Goal: Task Accomplishment & Management: Use online tool/utility

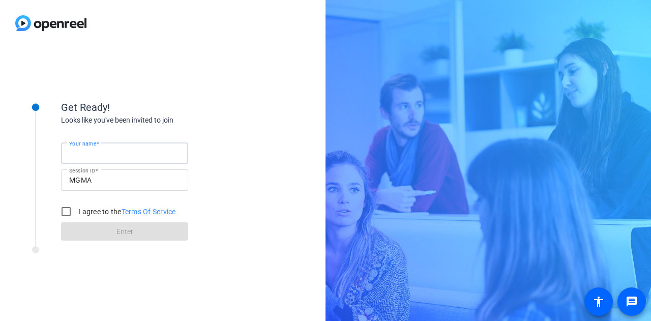
click at [155, 153] on input "Your name" at bounding box center [124, 153] width 111 height 12
type input "Anka"
click at [63, 210] on input "I agree to the Terms Of Service" at bounding box center [66, 211] width 20 height 20
checkbox input "true"
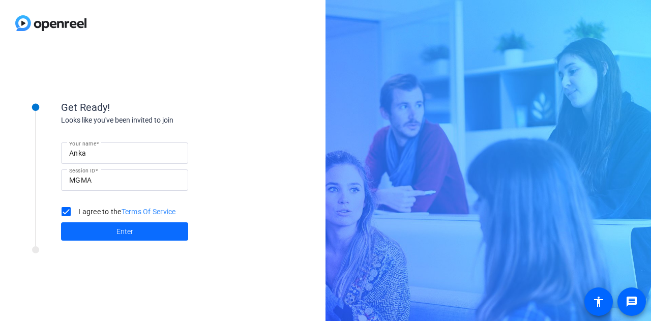
click at [98, 232] on span at bounding box center [124, 231] width 127 height 24
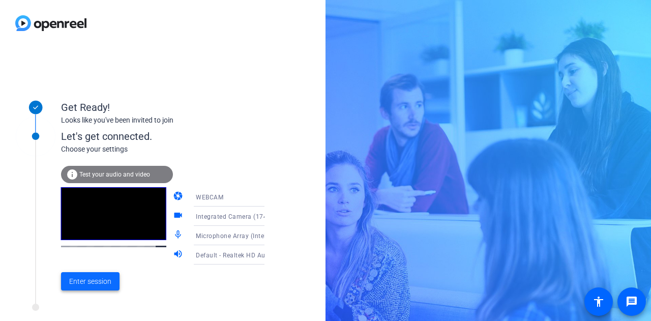
click at [88, 280] on span "Enter session" at bounding box center [90, 281] width 42 height 11
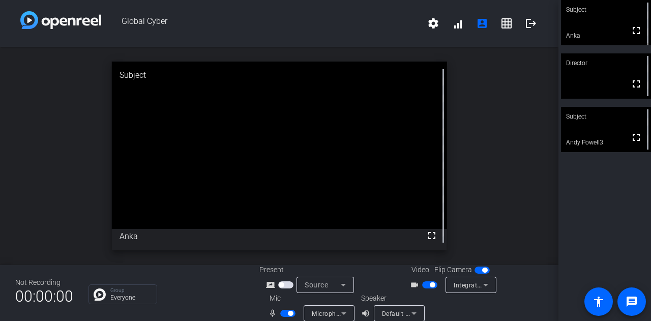
click at [600, 191] on div "Subject fullscreen Anka Director fullscreen Subject fullscreen Andy Powell3" at bounding box center [604, 160] width 93 height 321
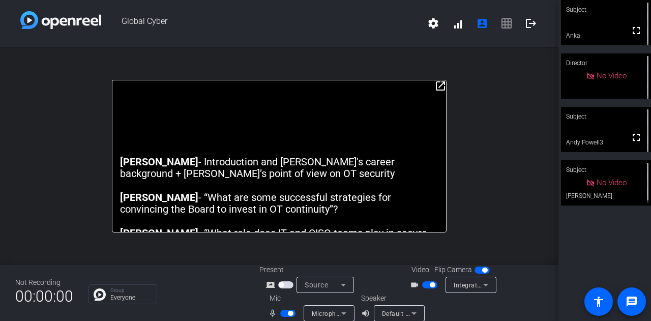
click at [422, 284] on span "button" at bounding box center [429, 284] width 15 height 7
click at [424, 284] on span "button" at bounding box center [425, 284] width 5 height 5
click at [294, 163] on div "[PERSON_NAME] - Introduction and [PERSON_NAME]'s career background + CISO’s poi…" at bounding box center [279, 168] width 319 height 24
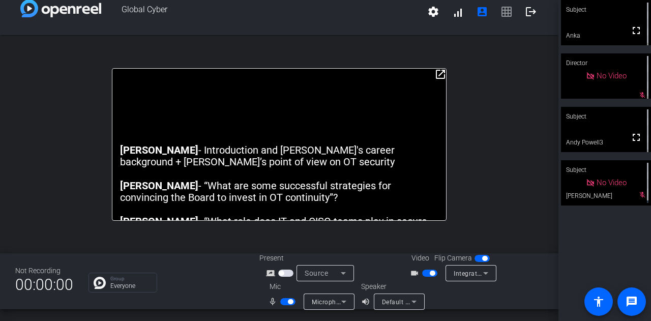
click at [283, 302] on span "button" at bounding box center [287, 301] width 15 height 7
click at [287, 299] on span "button" at bounding box center [287, 301] width 15 height 7
click at [501, 187] on div "open_in_new [PERSON_NAME] - Introduction and [PERSON_NAME]'s career background …" at bounding box center [279, 144] width 558 height 218
click at [464, 99] on div "open_in_new [PERSON_NAME] - Introduction and [PERSON_NAME]'s career background …" at bounding box center [279, 144] width 558 height 218
click at [486, 196] on div "open_in_new [PERSON_NAME] - Introduction and [PERSON_NAME]'s career background …" at bounding box center [279, 144] width 558 height 218
